Goal: Task Accomplishment & Management: Manage account settings

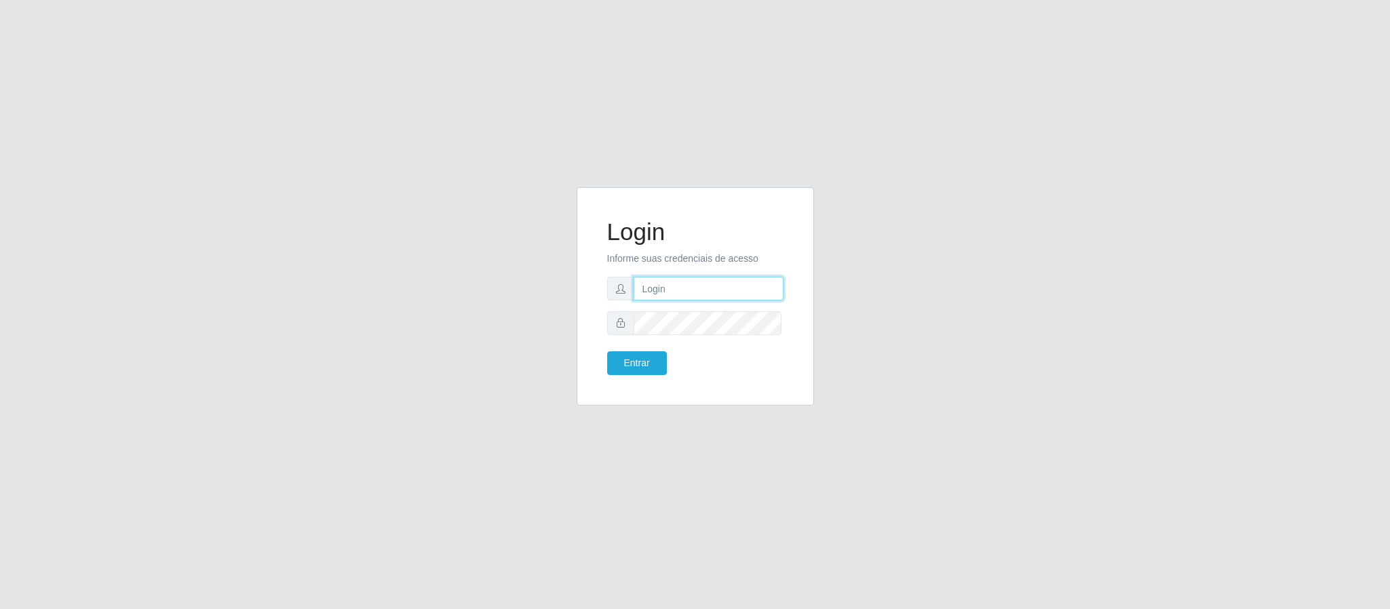
click at [747, 281] on input "text" at bounding box center [708, 289] width 150 height 24
type input "[PERSON_NAME].[PERSON_NAME]@queirozatacadao"
click at [607, 351] on button "Entrar" at bounding box center [637, 363] width 60 height 24
click at [642, 358] on button "Entrar" at bounding box center [637, 363] width 60 height 24
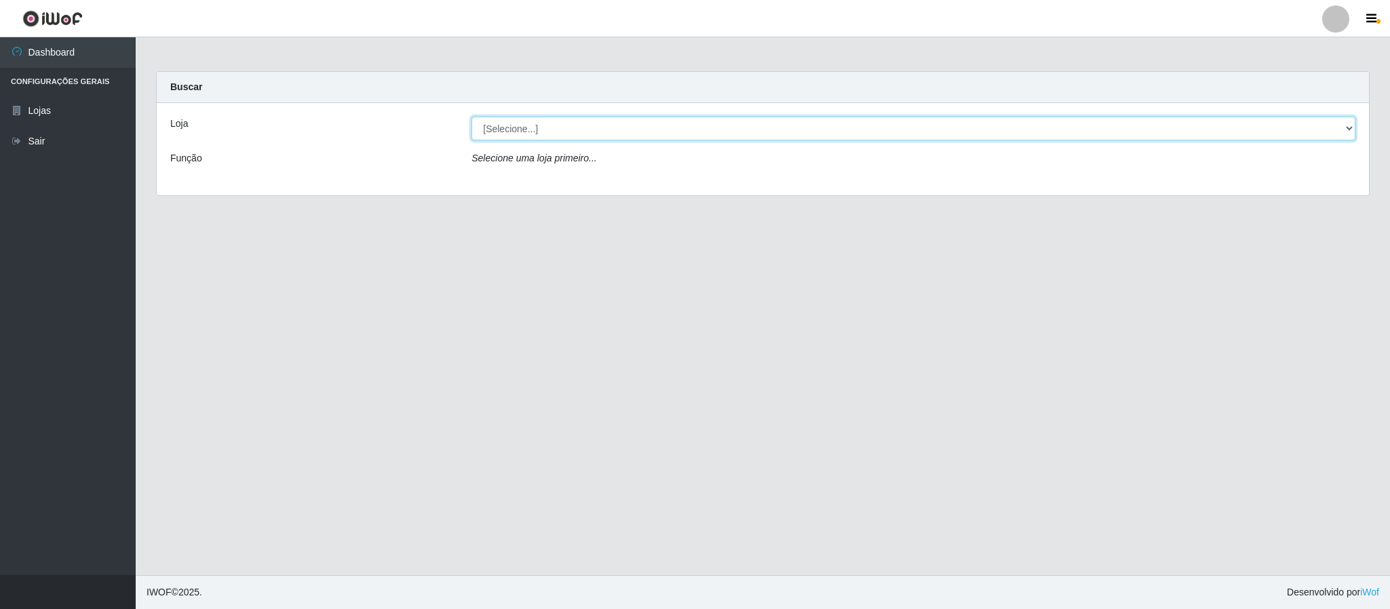
click at [1349, 129] on select "[Selecione...] Queiroz Atacadão - Coophab" at bounding box center [913, 129] width 884 height 24
select select "463"
click at [471, 117] on select "[Selecione...] Queiroz Atacadão - Coophab" at bounding box center [913, 129] width 884 height 24
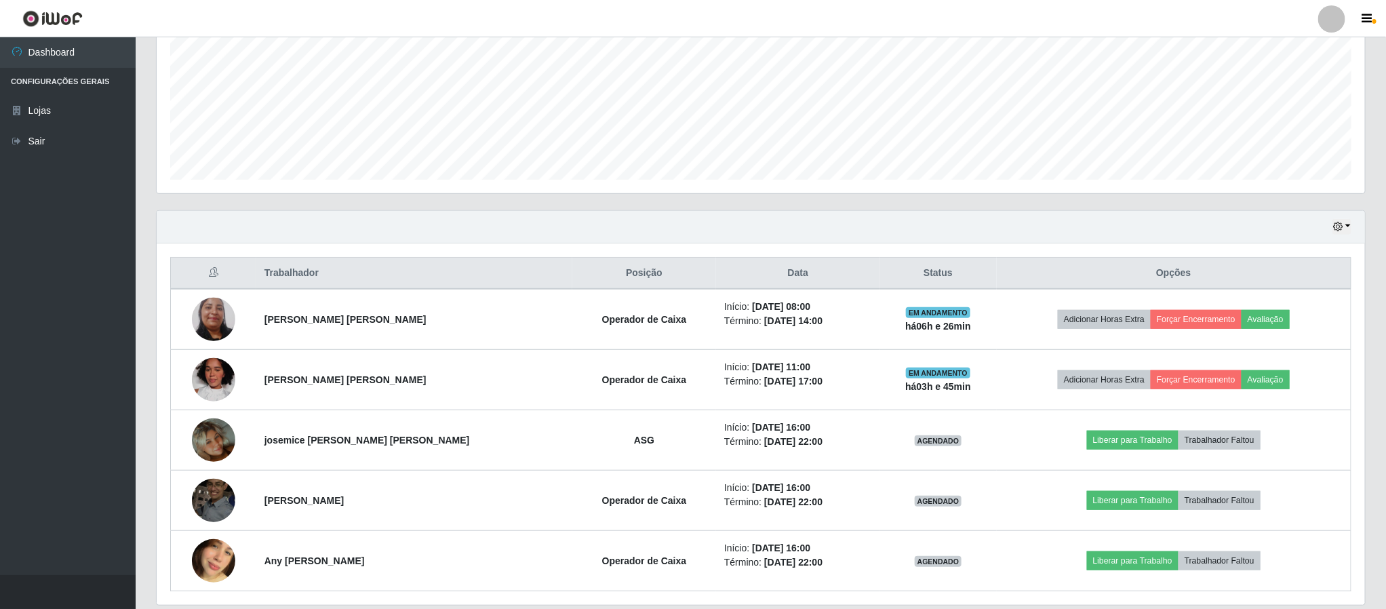
scroll to position [357, 0]
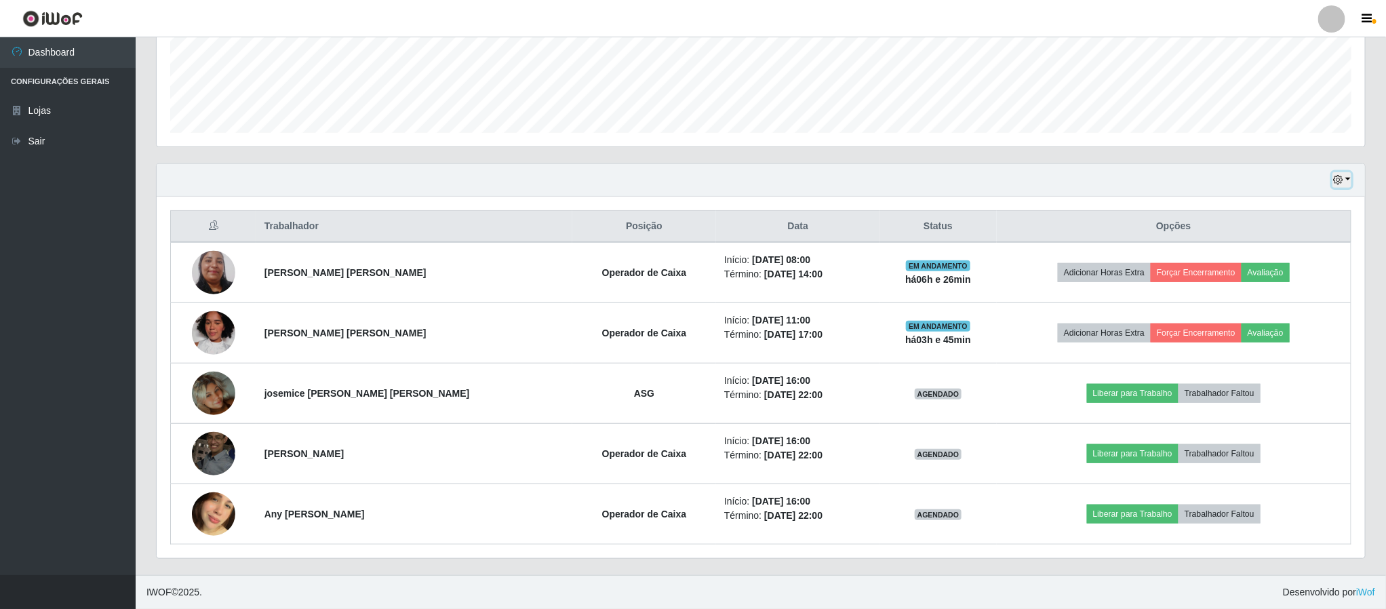
click at [1351, 179] on button "button" at bounding box center [1342, 180] width 19 height 16
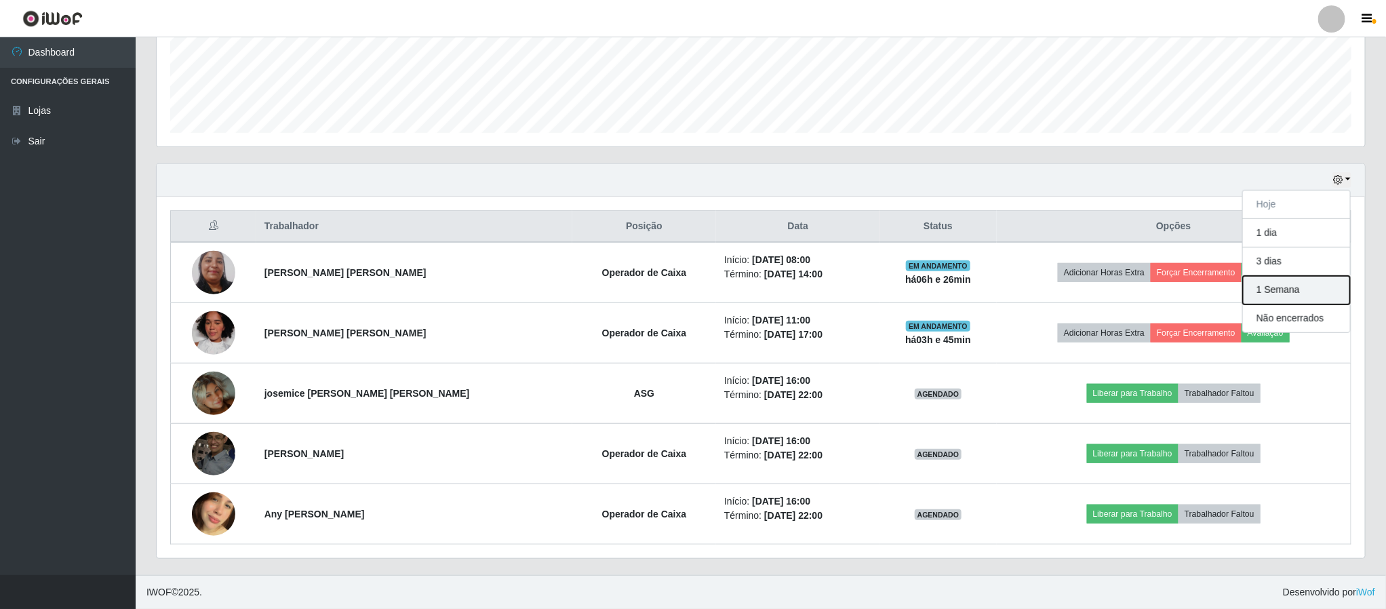
click at [1285, 289] on button "1 Semana" at bounding box center [1296, 290] width 107 height 28
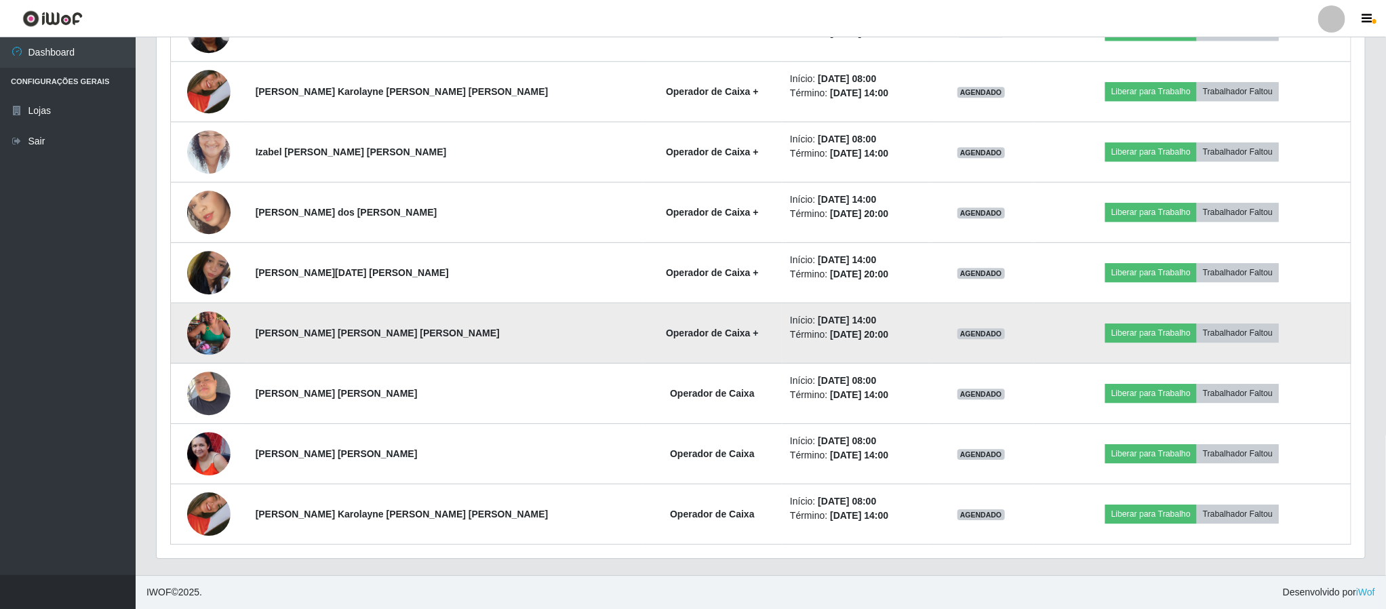
scroll to position [1992, 0]
